Goal: Task Accomplishment & Management: Manage account settings

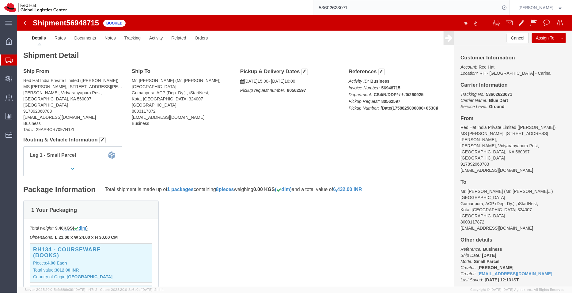
scroll to position [76, 0]
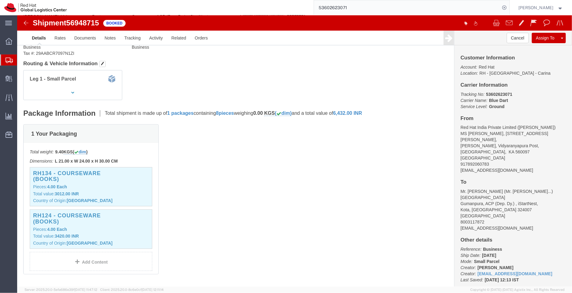
click at [0, 0] on span "Shipment Manager" at bounding box center [0, 0] width 0 height 0
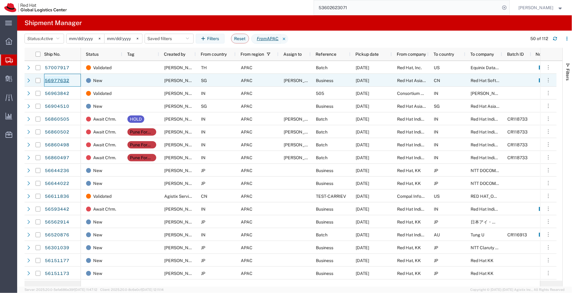
click at [59, 84] on link "56977632" at bounding box center [56, 81] width 25 height 10
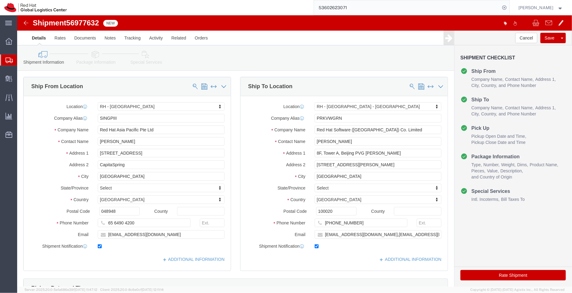
select select "51051"
select select "38006"
click icon
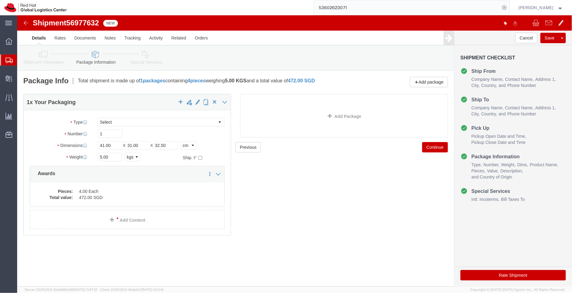
click link "Shipment Information"
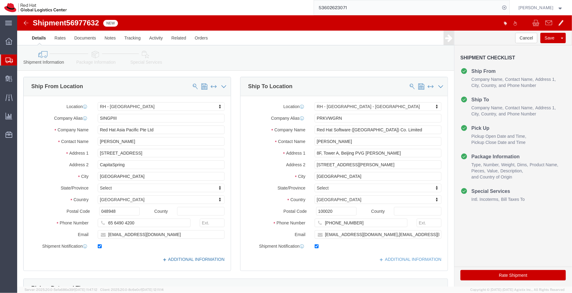
click link "ADDITIONAL INFORMATION"
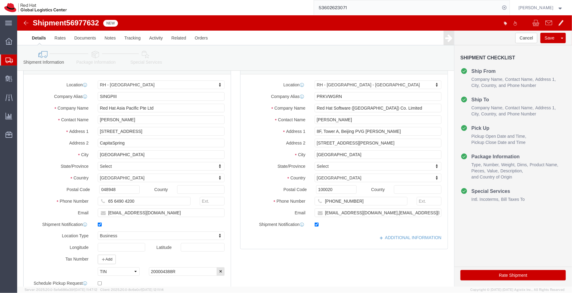
scroll to position [20, 0]
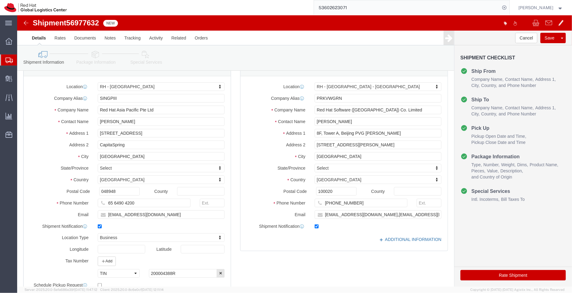
click link "ADDITIONAL INFORMATION"
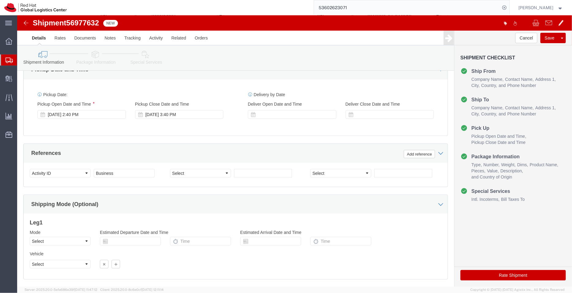
scroll to position [279, 0]
click div "[DATE] 2:40 PM"
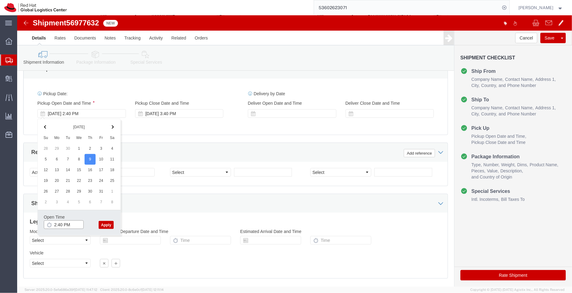
click input "2:40 PM"
type input "3:00 PM"
click button "Apply"
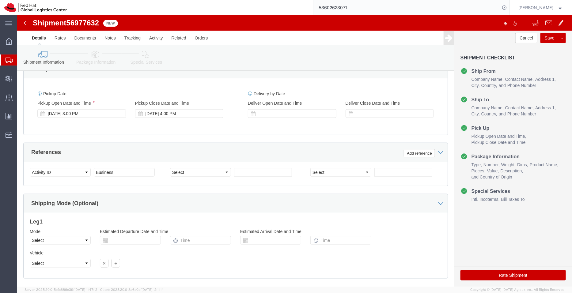
click icon
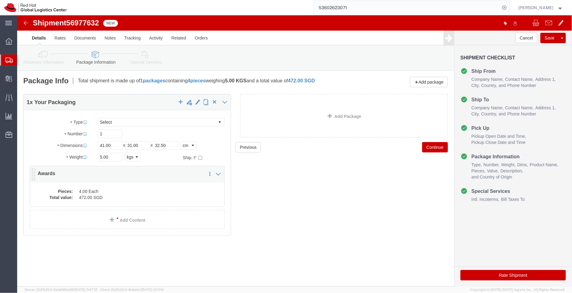
click dd "4.00 Each"
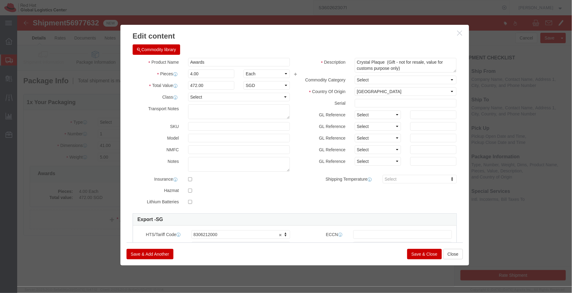
click button "Save & Close"
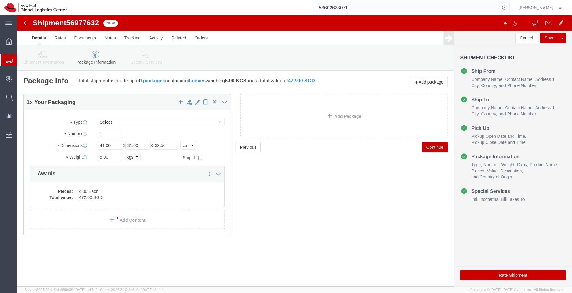
drag, startPoint x: 92, startPoint y: 141, endPoint x: 46, endPoint y: 140, distance: 46.0
click div "Weight 5.00 Select kgs lbs Ship. t°"
type input "7"
click div "Previous Continue"
click icon
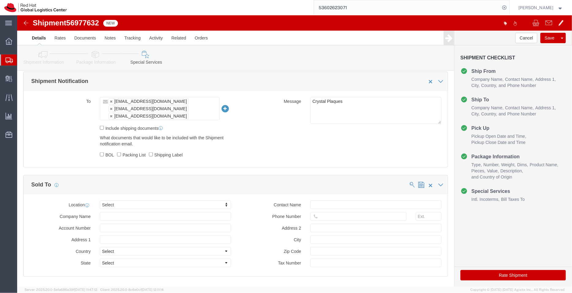
scroll to position [299, 0]
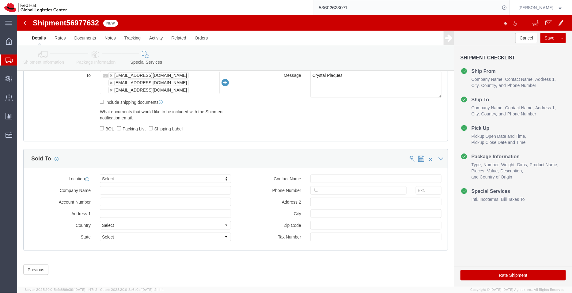
click button "Rate Shipment"
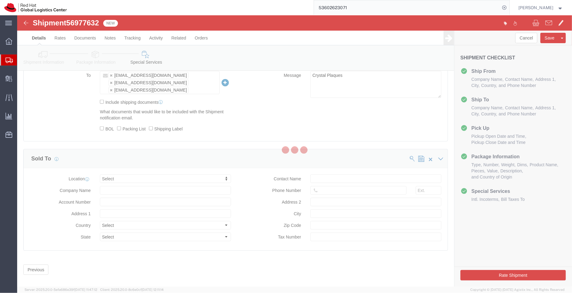
scroll to position [0, 0]
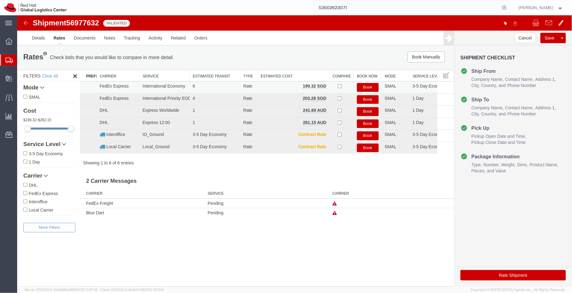
click at [366, 87] on button "Book" at bounding box center [368, 87] width 22 height 9
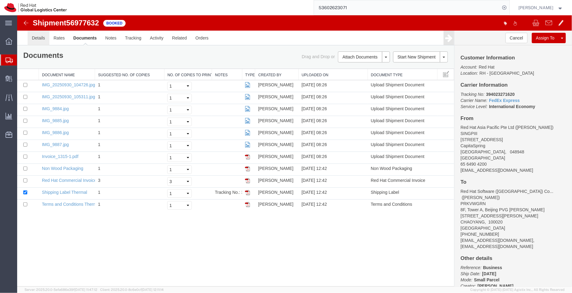
click at [41, 39] on link "Details" at bounding box center [38, 37] width 22 height 15
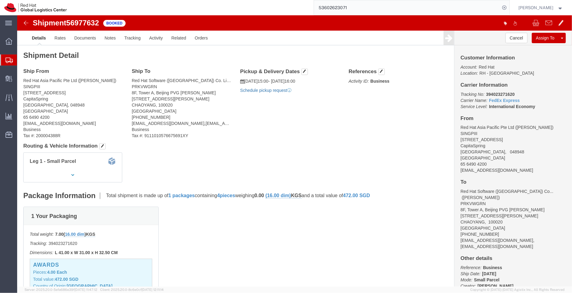
click link "Schedule pickup request"
drag, startPoint x: 294, startPoint y: 75, endPoint x: 223, endPoint y: 64, distance: 71.6
click div "Pickup & Delivery Dates [DATE] 15:00 - [DATE] 16:00 Pickup request number : SIN…"
copy div "[DATE] 15:00 - [DATE] 16:00 Pickup request number : SINA212"
click link "Documents"
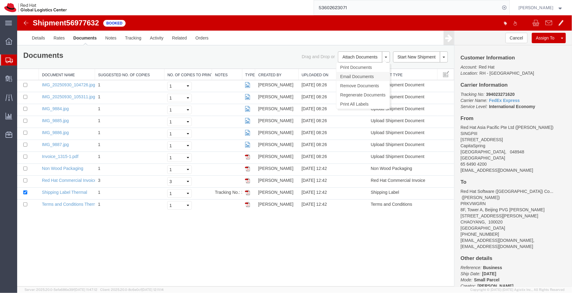
click at [354, 74] on link "Email Documents" at bounding box center [362, 76] width 53 height 9
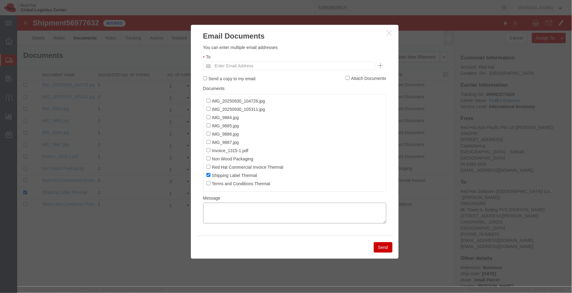
click at [252, 215] on textarea at bounding box center [294, 213] width 183 height 21
paste textarea "[DATE] 15:00 - [DATE] 16:00 Pickup request number: SINA212"
click at [204, 223] on textarea "[DATE] 15:00 - [DATE] 16:00 Pickup request number: SINA212" at bounding box center [294, 213] width 183 height 21
click at [206, 211] on textarea "[DATE] 15:00 - [DATE] 16:00 FedEx Pickup request number: SINA212" at bounding box center [294, 213] width 183 height 21
click at [227, 209] on textarea "Pickup adte/time -10/09/2025 15:00 [DATE] 16:00 FedEx Pickup request number: SI…" at bounding box center [294, 213] width 183 height 21
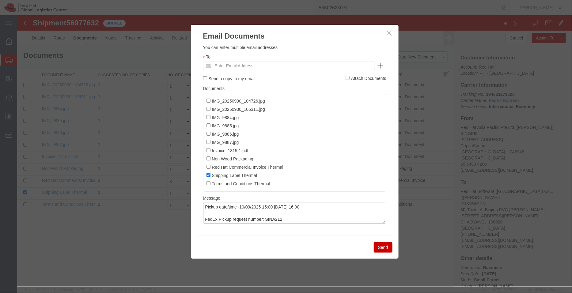
type textarea "Pickup date/time -10/09/2025 15:00 [DATE] 16:00 FedEx Pickup request number: SI…"
click at [210, 167] on input "Red Hat Commercial Invoice Thermal" at bounding box center [208, 167] width 4 height 4
checkbox input "true"
click at [208, 160] on input "Non Wood Packaging" at bounding box center [208, 158] width 4 height 4
checkbox input "true"
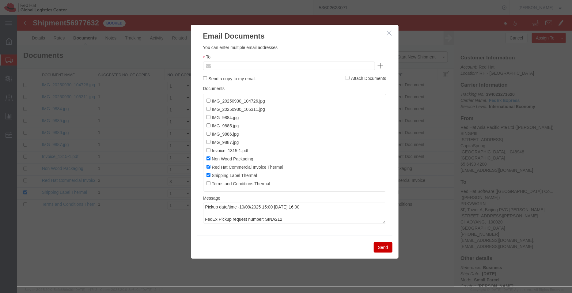
click at [241, 64] on input "text" at bounding box center [248, 66] width 72 height 8
type input "jasolee"
paste input "[EMAIL_ADDRESS][DOMAIN_NAME]"
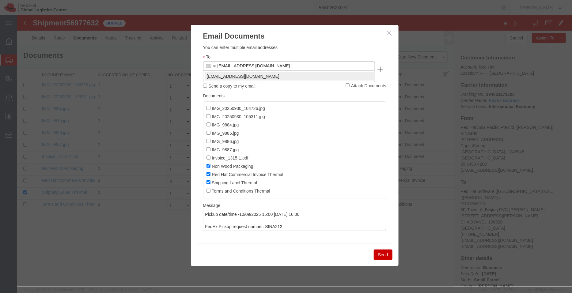
type input "[EMAIL_ADDRESS][DOMAIN_NAME]"
click at [381, 252] on button "Send" at bounding box center [383, 255] width 19 height 10
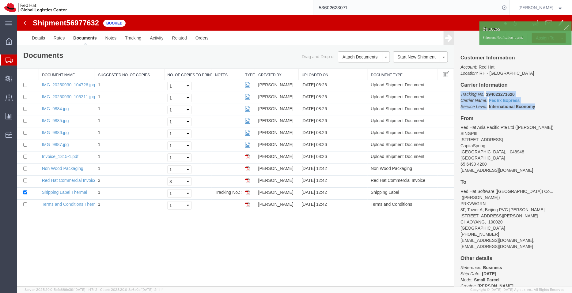
drag, startPoint x: 556, startPoint y: 123, endPoint x: 461, endPoint y: 94, distance: 98.4
click at [461, 94] on p "Tracking No: 394023271620 Carrier Name: FedEx Express FedEx Express Service Lev…" at bounding box center [513, 100] width 105 height 18
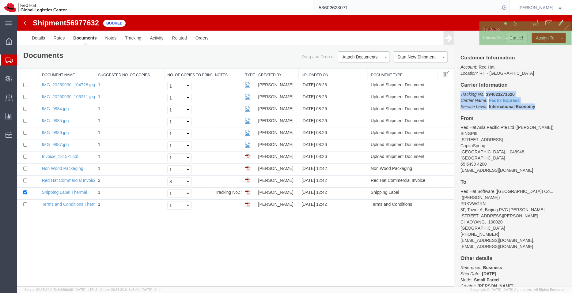
copy p "Tracking No: 394023271620 Carrier Name: FedEx Express FedEx Express Service Lev…"
